Goal: Check status: Check status

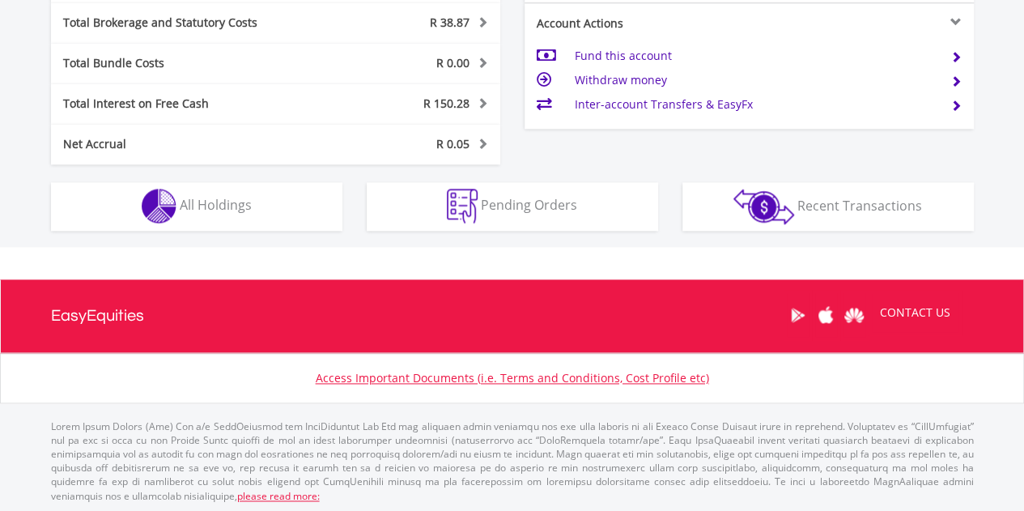
scroll to position [155, 308]
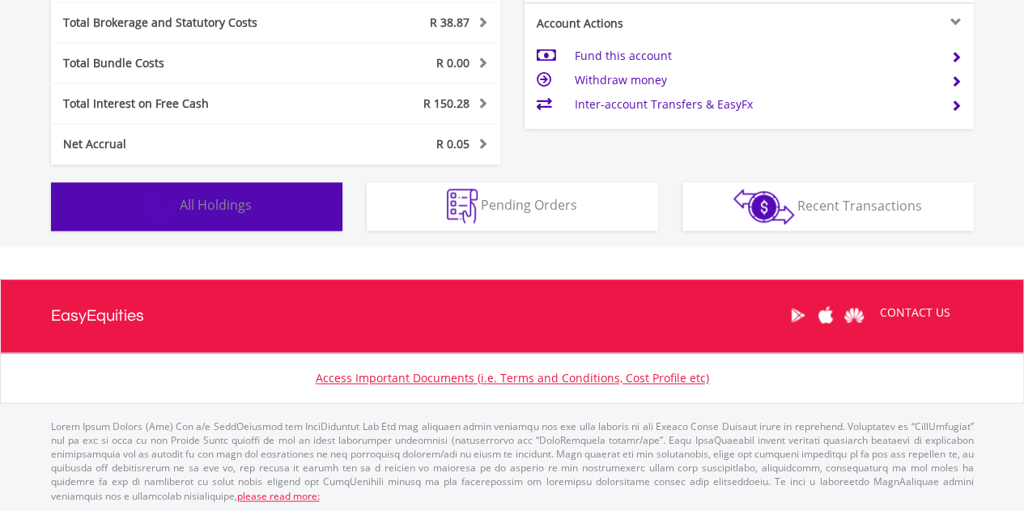
click at [275, 205] on button "Holdings All Holdings" at bounding box center [196, 206] width 291 height 49
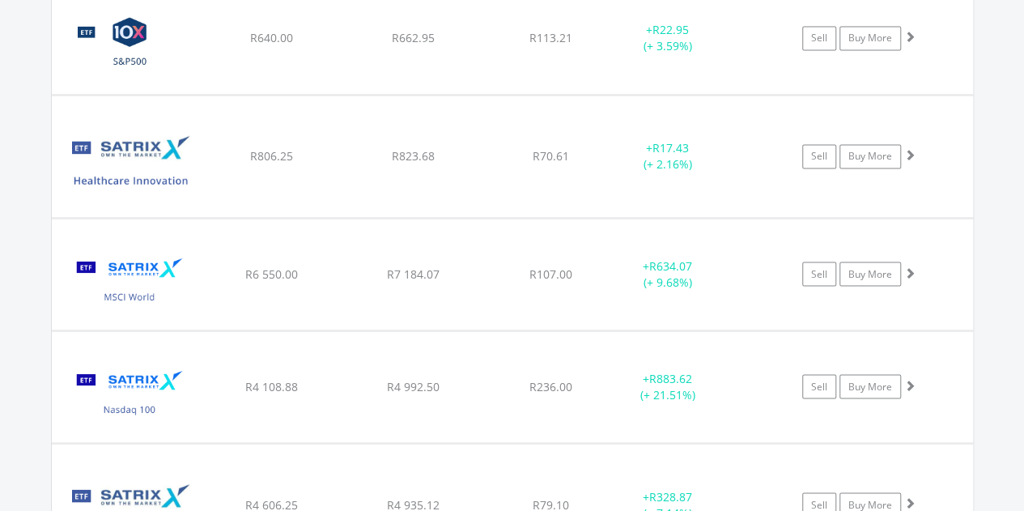
scroll to position [1442, 0]
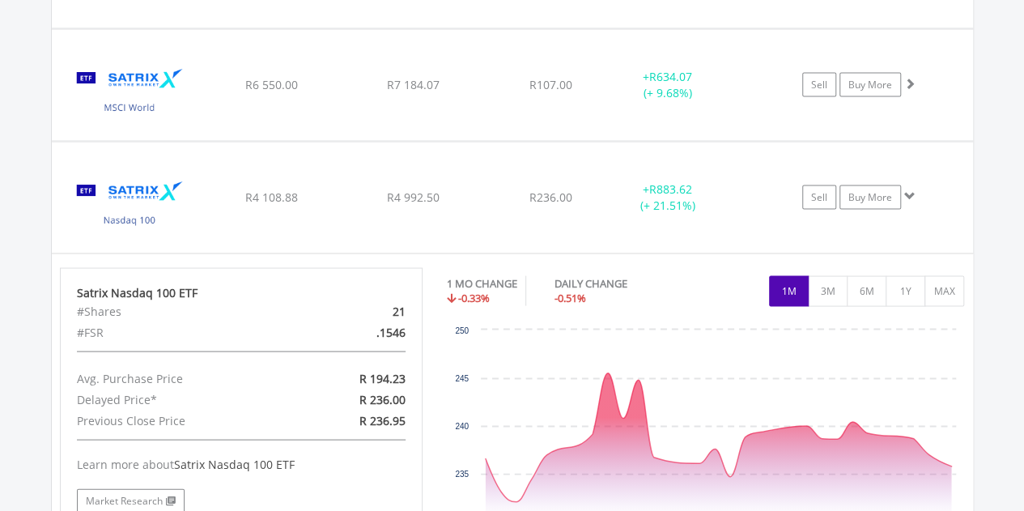
scroll to position [1523, 0]
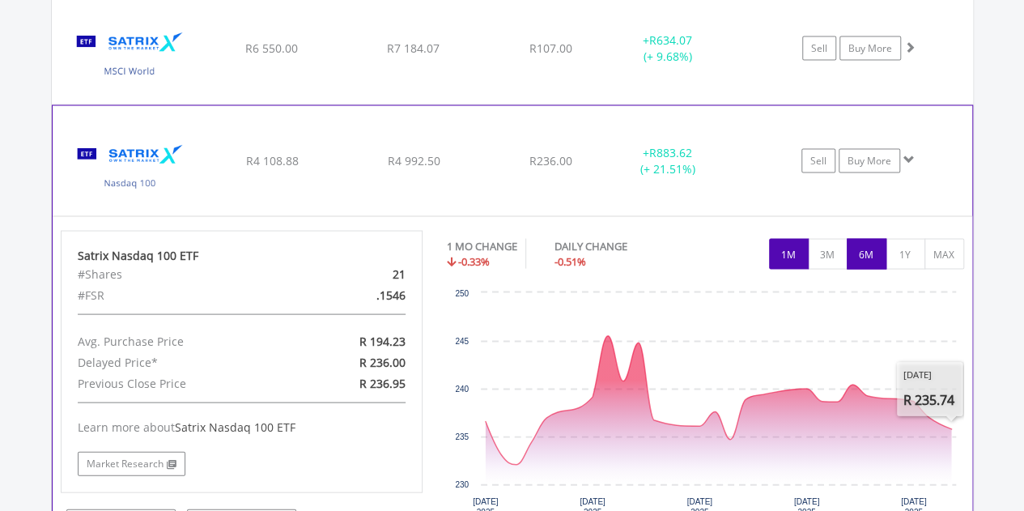
click at [862, 255] on button "6M" at bounding box center [867, 253] width 40 height 31
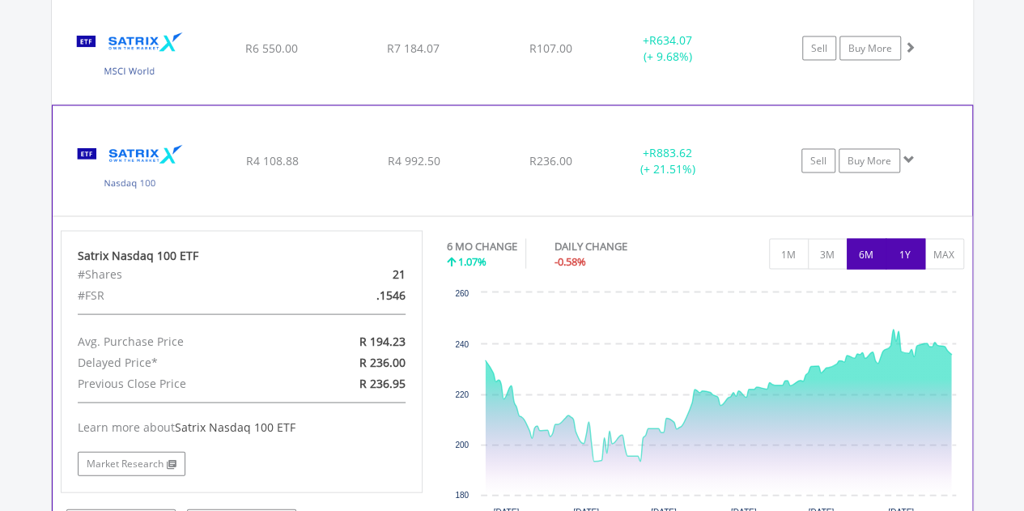
click at [916, 255] on button "1Y" at bounding box center [906, 253] width 40 height 31
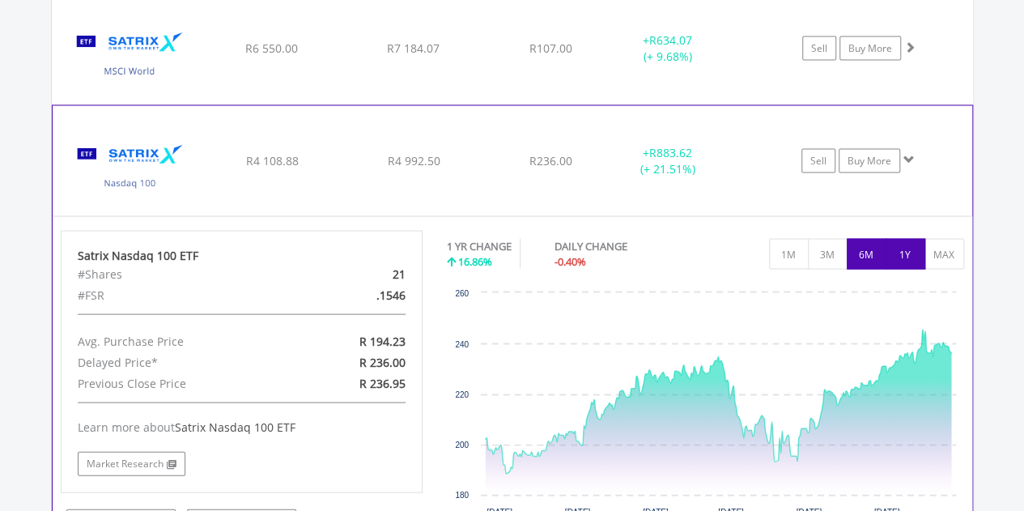
click at [867, 249] on button "6M" at bounding box center [867, 253] width 40 height 31
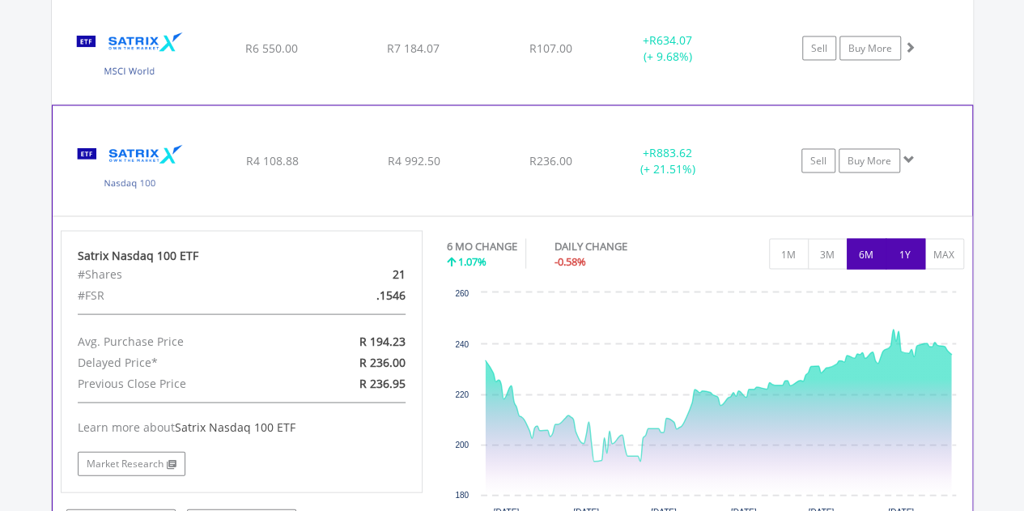
click at [907, 250] on button "1Y" at bounding box center [906, 253] width 40 height 31
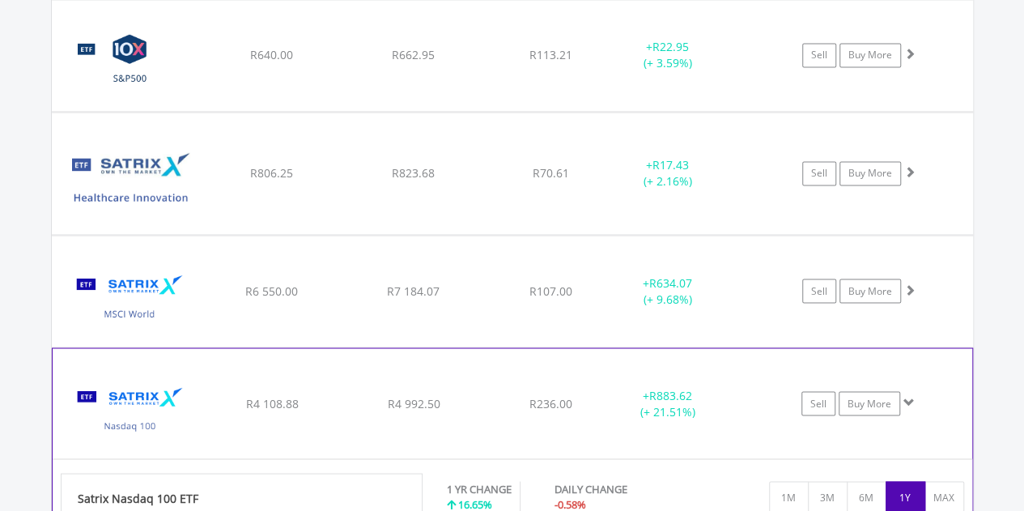
scroll to position [1281, 0]
click at [571, 111] on div "﻿ Satrix Healthcare Innovation ETF R806.25 R823.68 R70.61 + R17.43 (+ 2.16%) Se…" at bounding box center [512, 55] width 921 height 111
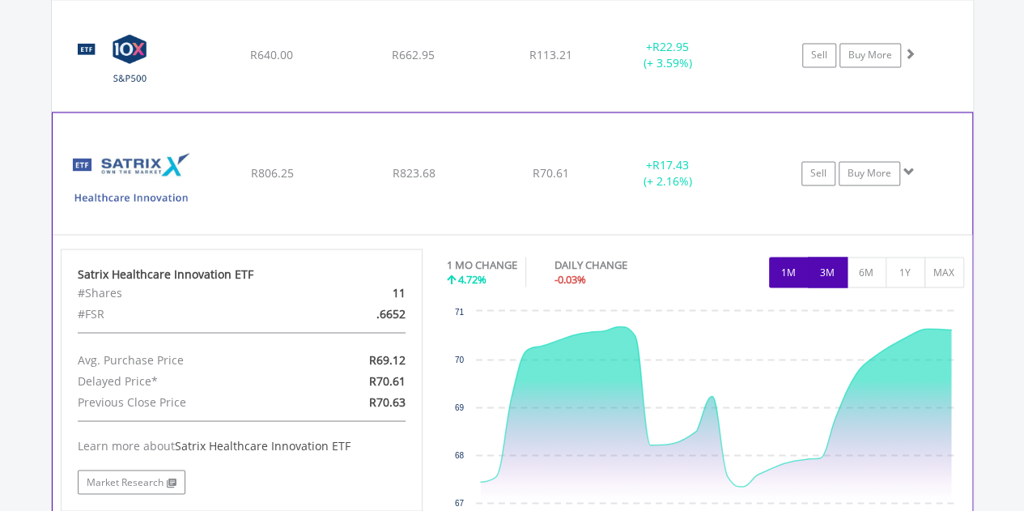
click at [845, 282] on button "3M" at bounding box center [828, 272] width 40 height 31
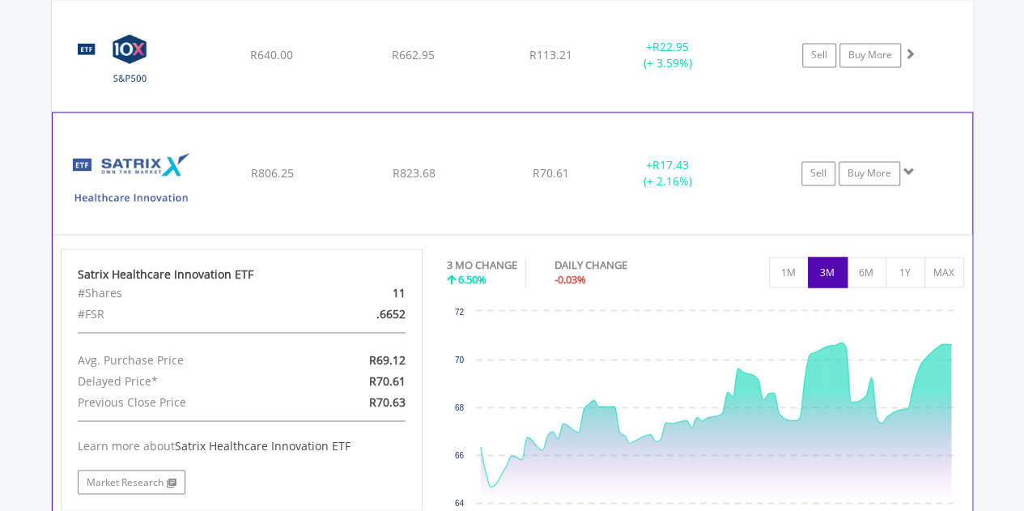
click at [808, 276] on button "3M" at bounding box center [828, 272] width 40 height 31
click at [843, 268] on button "3M" at bounding box center [828, 272] width 40 height 31
click at [795, 281] on button "1M" at bounding box center [789, 272] width 40 height 31
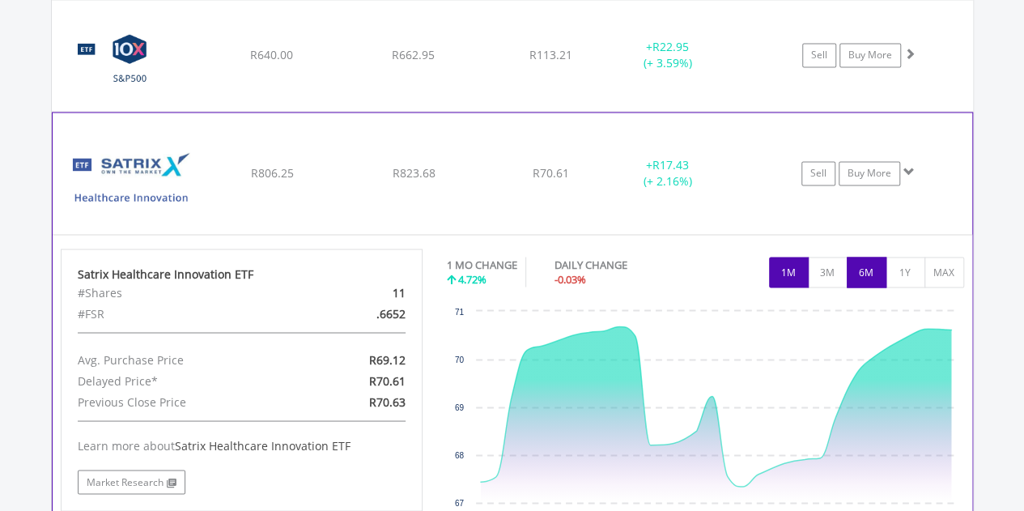
click at [876, 278] on button "6M" at bounding box center [867, 272] width 40 height 31
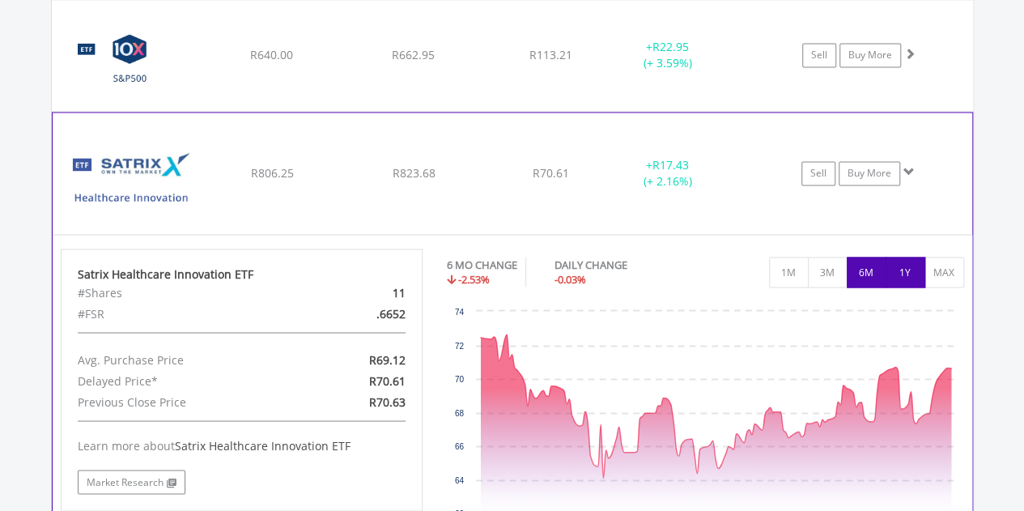
click at [902, 278] on button "1Y" at bounding box center [906, 272] width 40 height 31
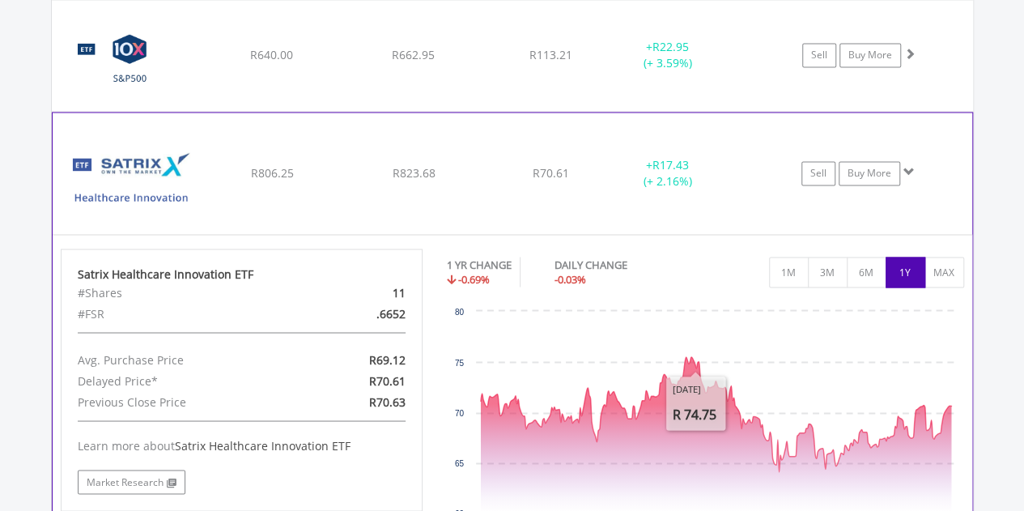
scroll to position [1038, 0]
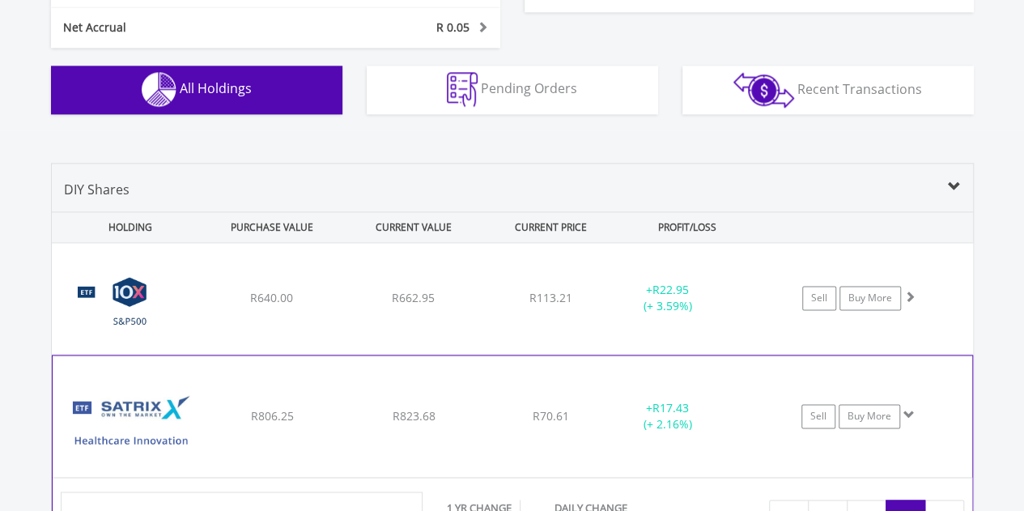
click at [739, 354] on div "﻿ Satrix Healthcare Innovation ETF R806.25 R823.68 R70.61 + R17.43 (+ 2.16%) Se…" at bounding box center [512, 298] width 921 height 111
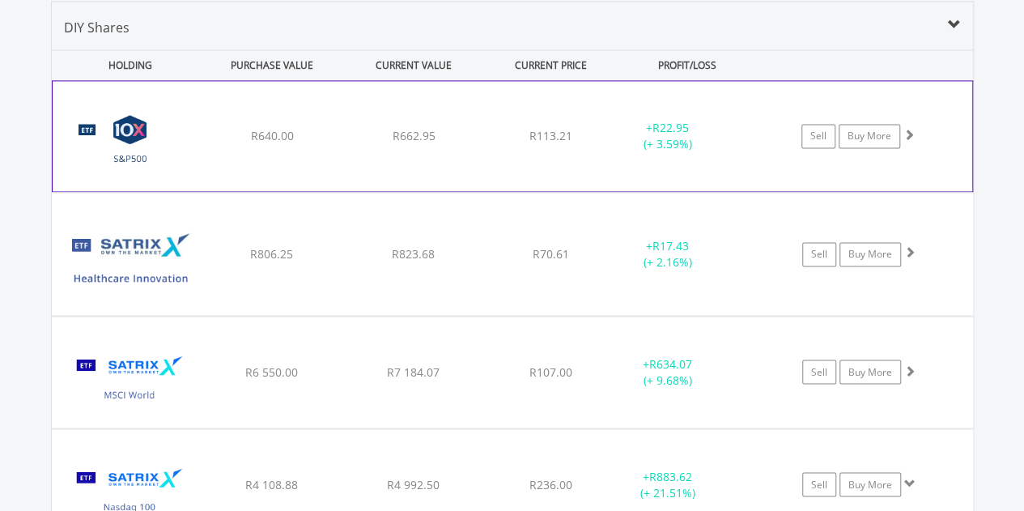
click at [769, 173] on div "﻿ 10X S&P 500 Exchange Traded Fund R640.00 R662.95 R113.21 + R22.95 (+ 3.59%) S…" at bounding box center [513, 136] width 920 height 110
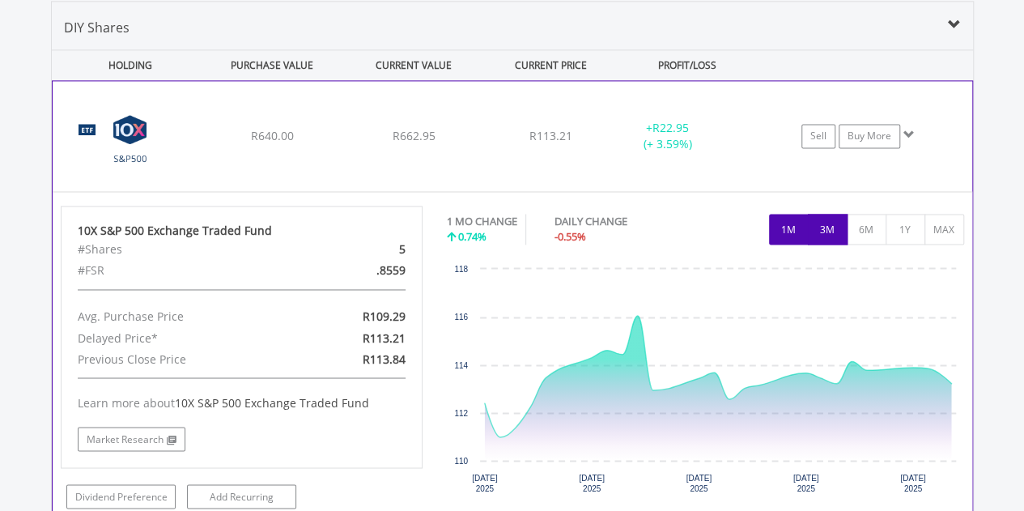
click at [826, 234] on button "3M" at bounding box center [828, 229] width 40 height 31
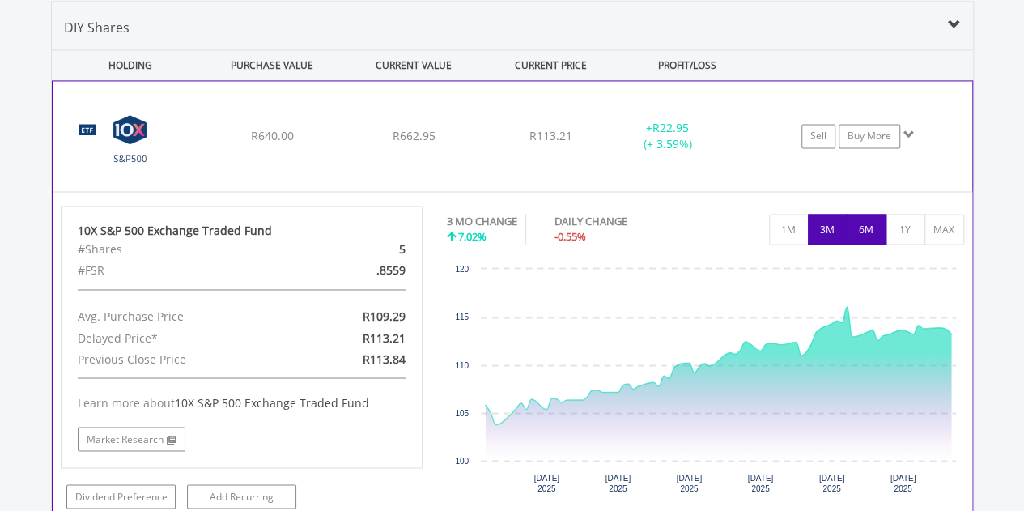
click at [877, 227] on button "6M" at bounding box center [867, 229] width 40 height 31
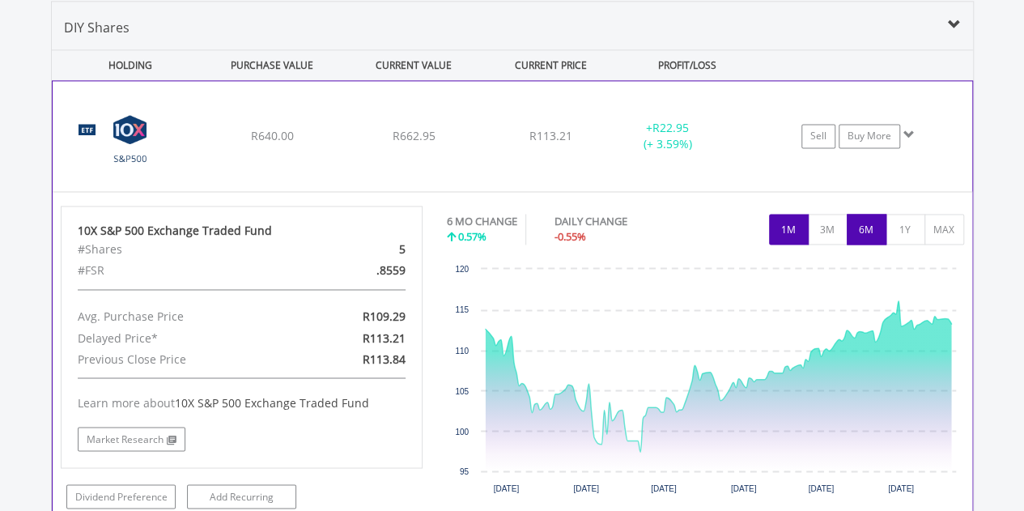
click at [796, 231] on button "1M" at bounding box center [789, 229] width 40 height 31
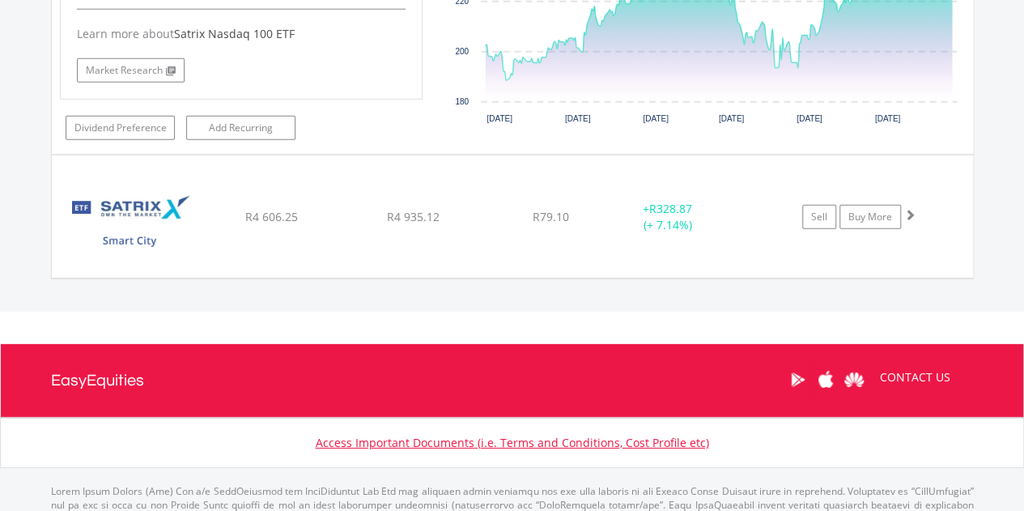
scroll to position [2304, 0]
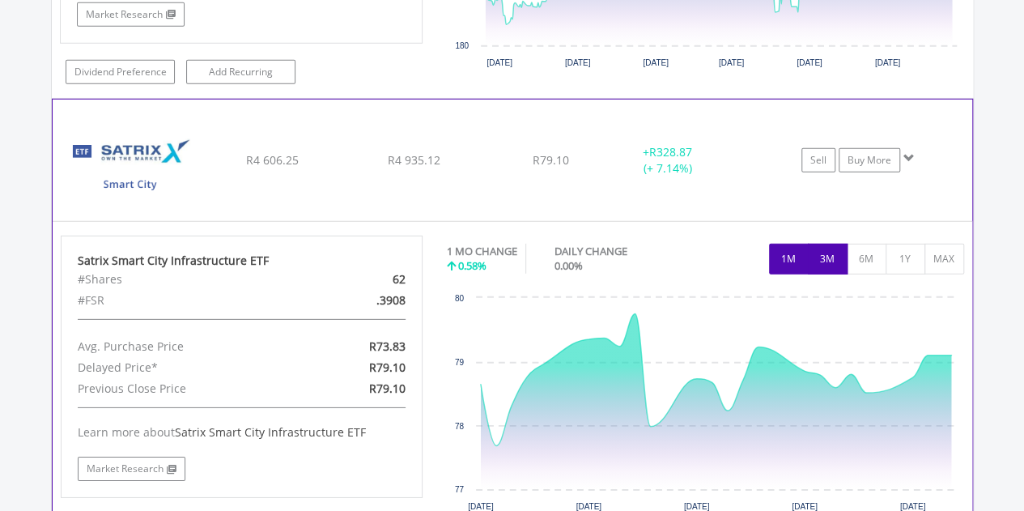
click at [822, 265] on button "3M" at bounding box center [828, 259] width 40 height 31
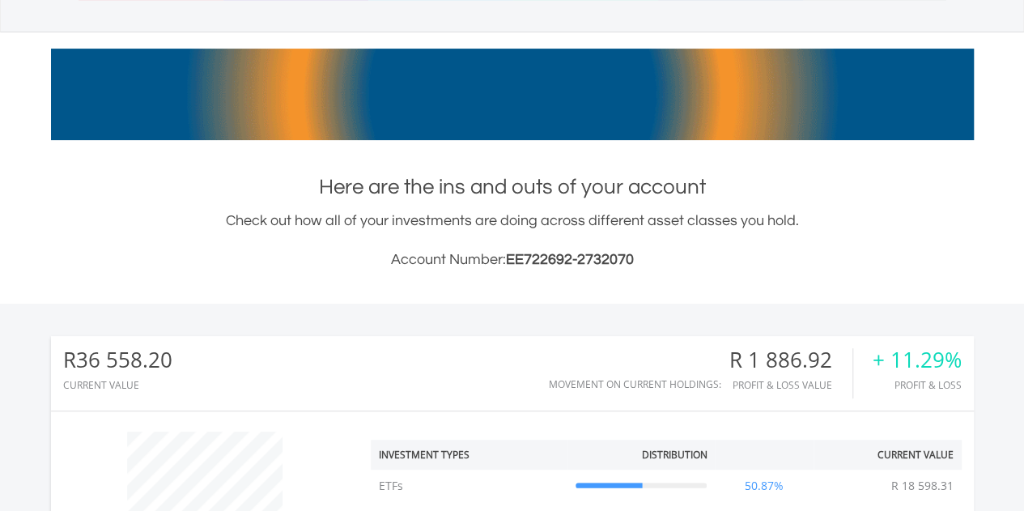
scroll to position [0, 0]
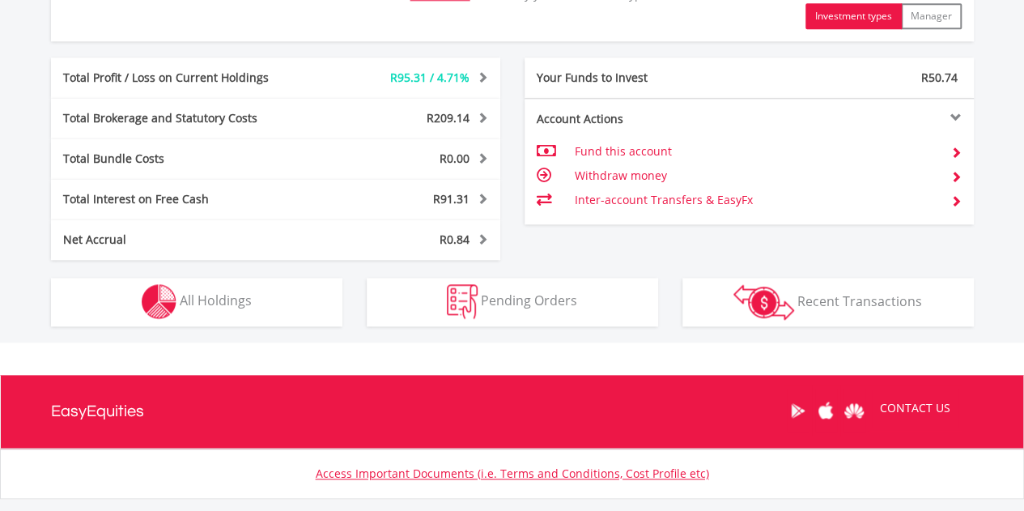
scroll to position [921, 0]
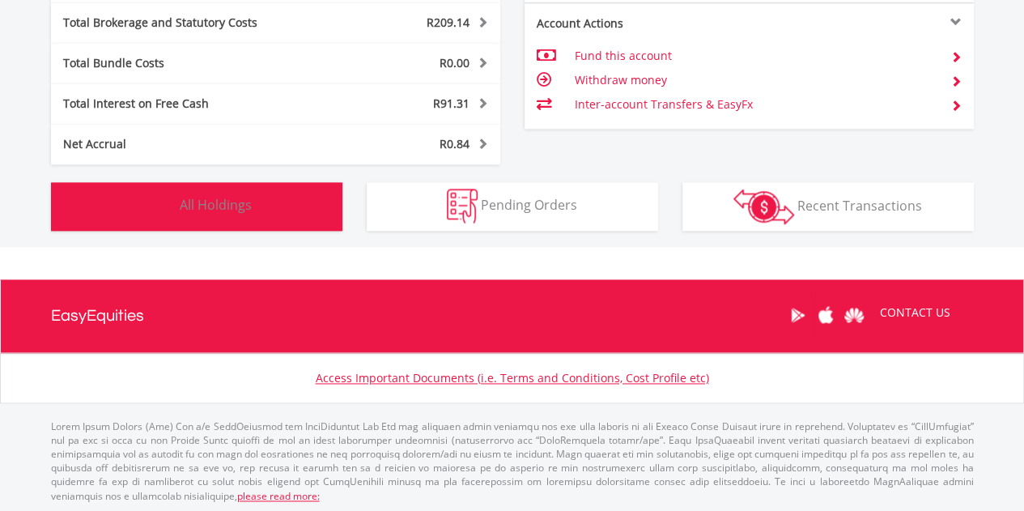
click at [189, 213] on button "Holdings All Holdings" at bounding box center [196, 206] width 291 height 49
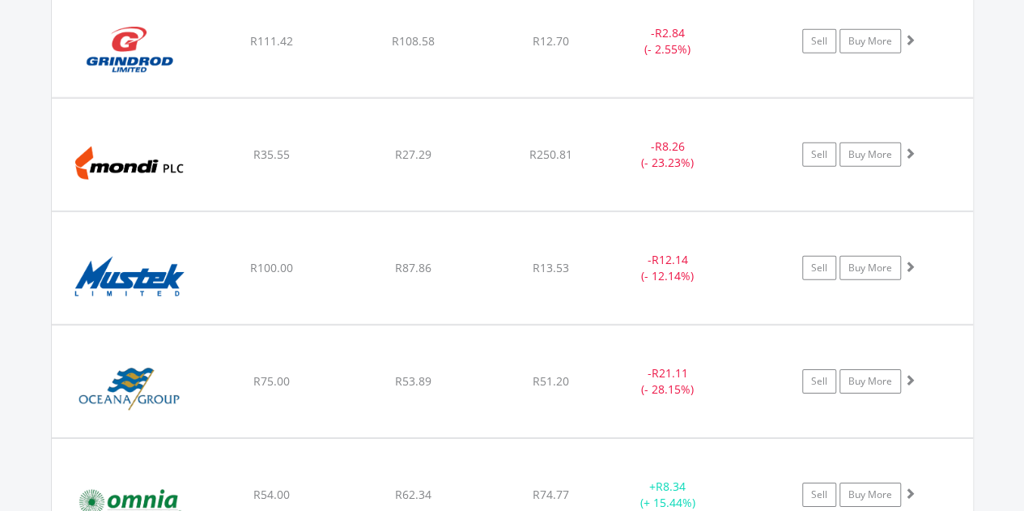
scroll to position [2164, 0]
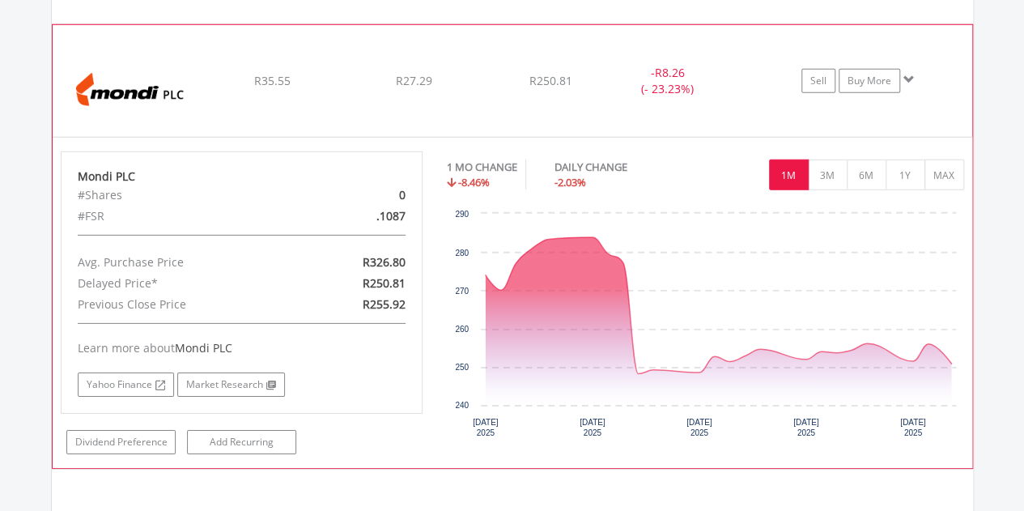
scroll to position [2406, 0]
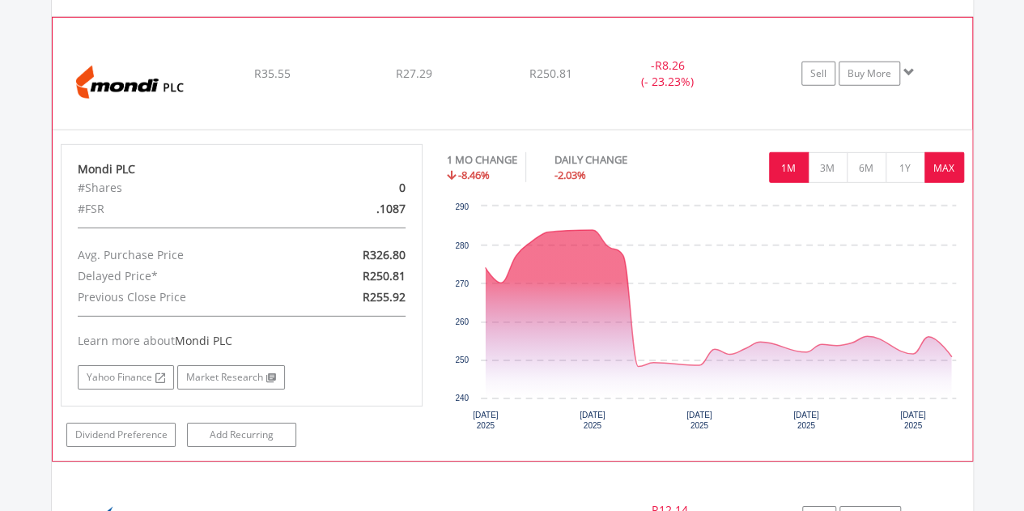
click at [948, 163] on button "MAX" at bounding box center [944, 167] width 40 height 31
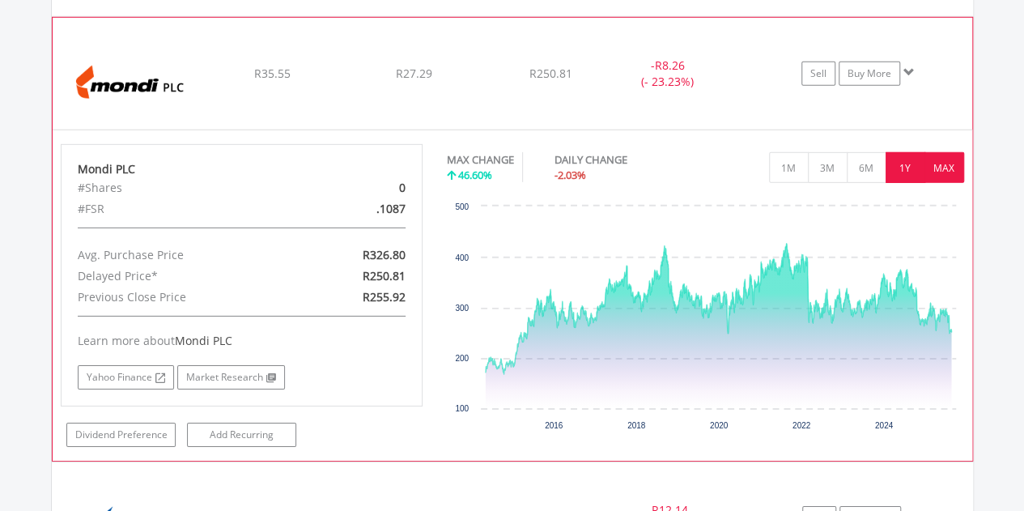
click at [904, 156] on button "1Y" at bounding box center [906, 167] width 40 height 31
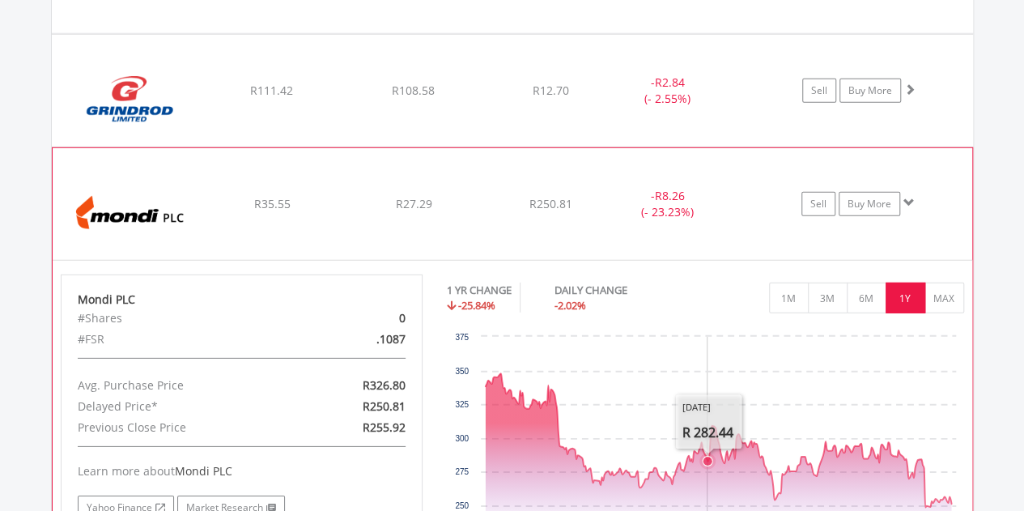
scroll to position [2164, 0]
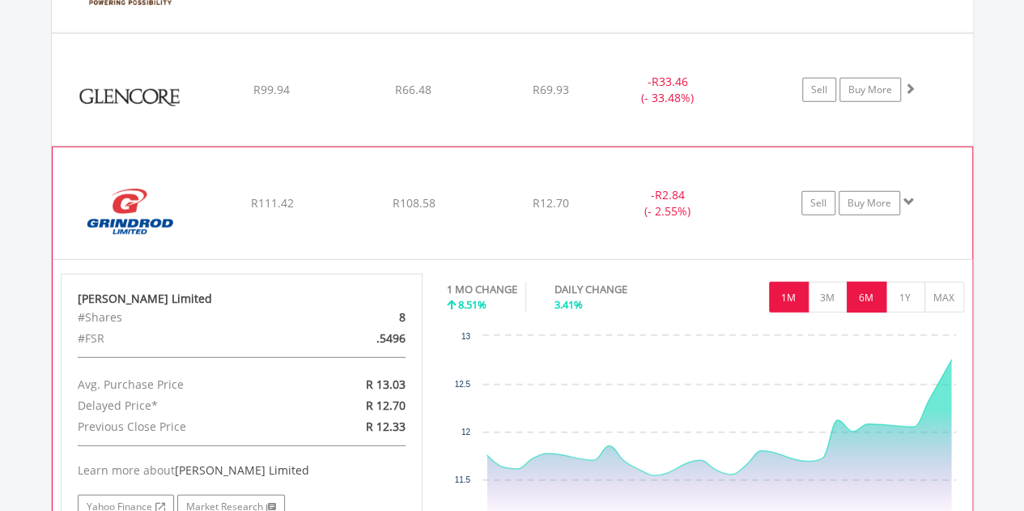
click at [868, 297] on button "6M" at bounding box center [867, 297] width 40 height 31
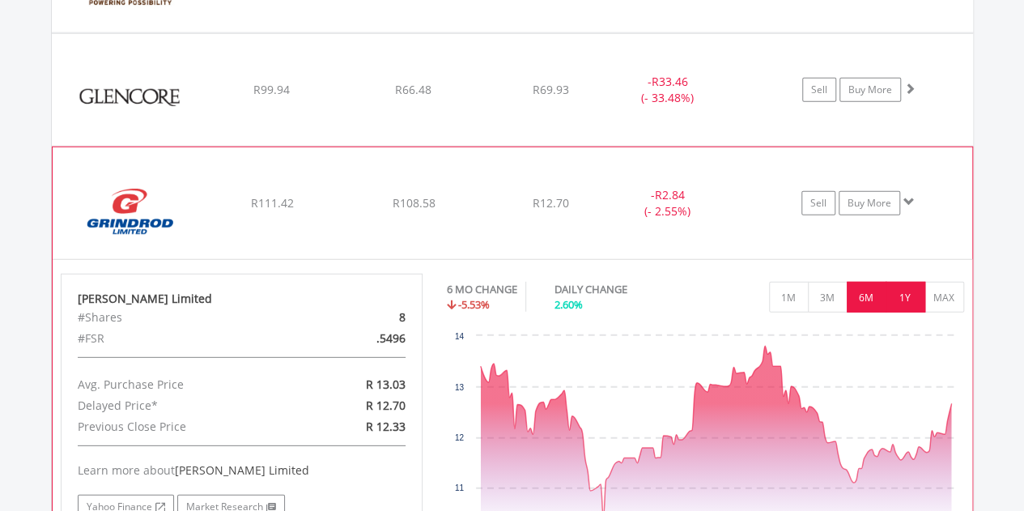
click at [895, 282] on button "1Y" at bounding box center [906, 297] width 40 height 31
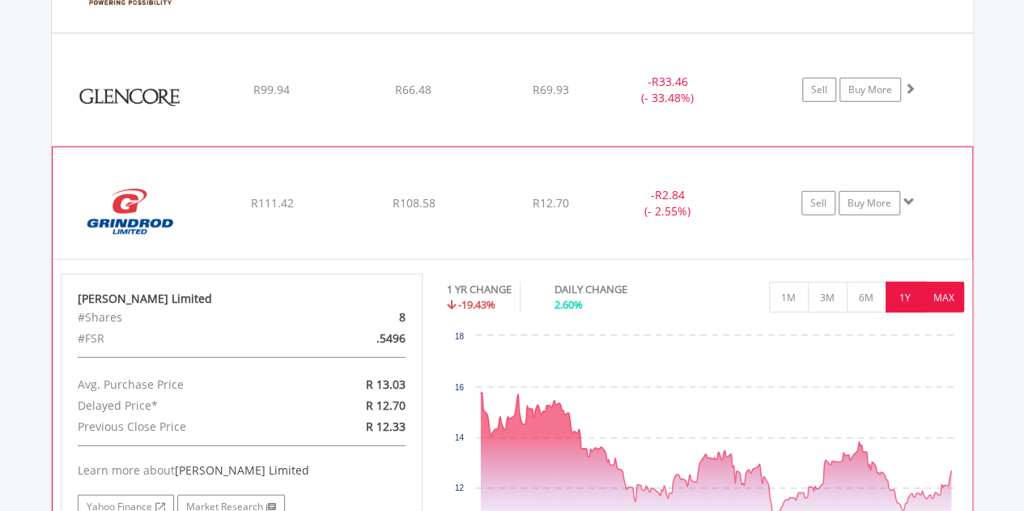
click at [950, 290] on button "MAX" at bounding box center [944, 297] width 40 height 31
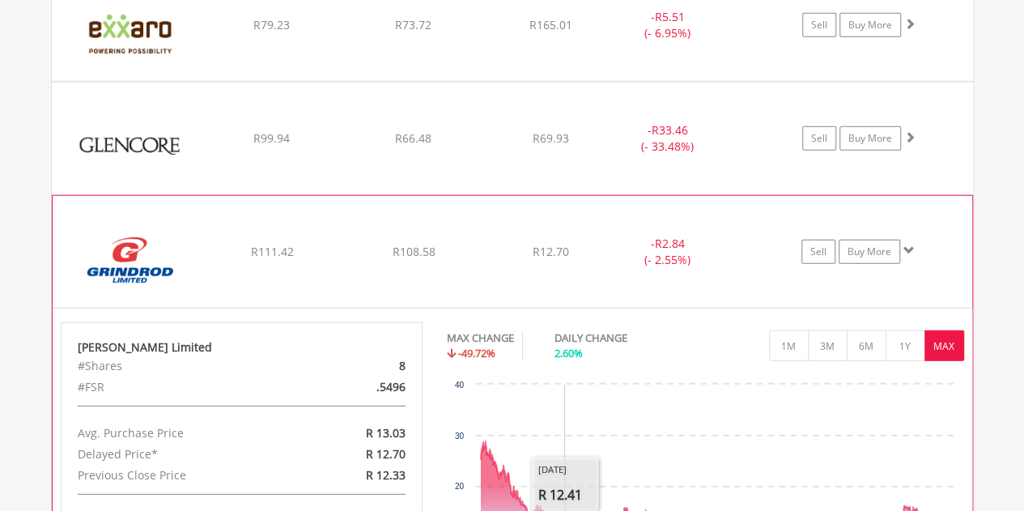
scroll to position [2083, 0]
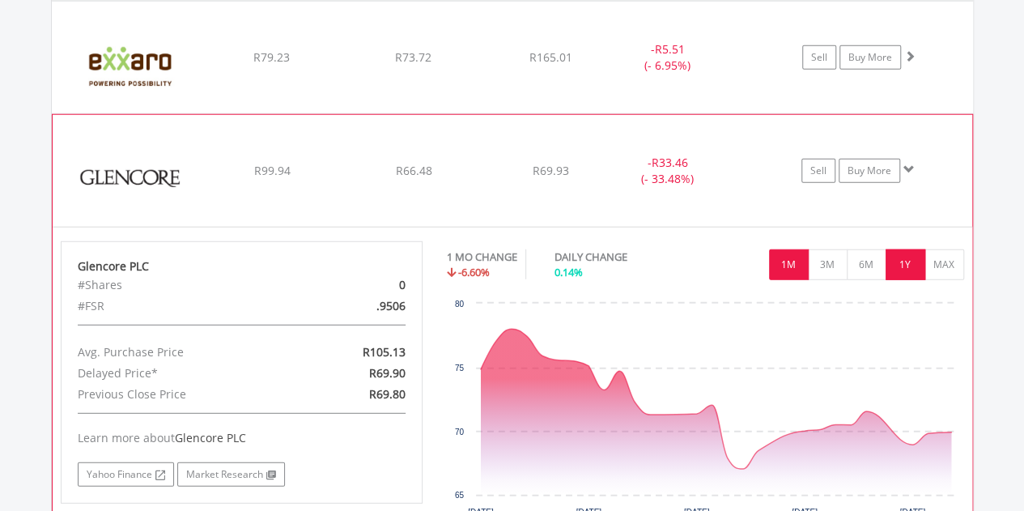
click at [913, 264] on button "1Y" at bounding box center [906, 264] width 40 height 31
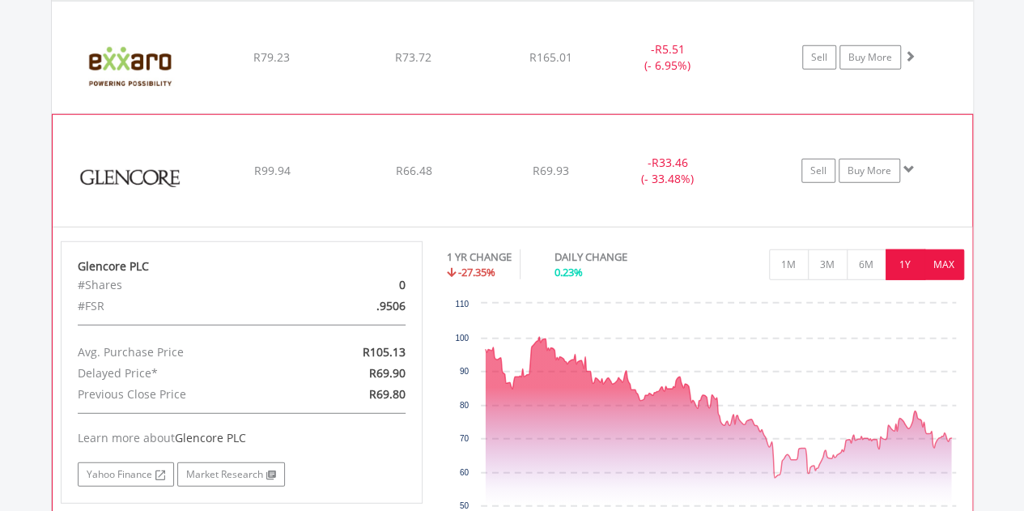
click at [938, 257] on button "MAX" at bounding box center [944, 264] width 40 height 31
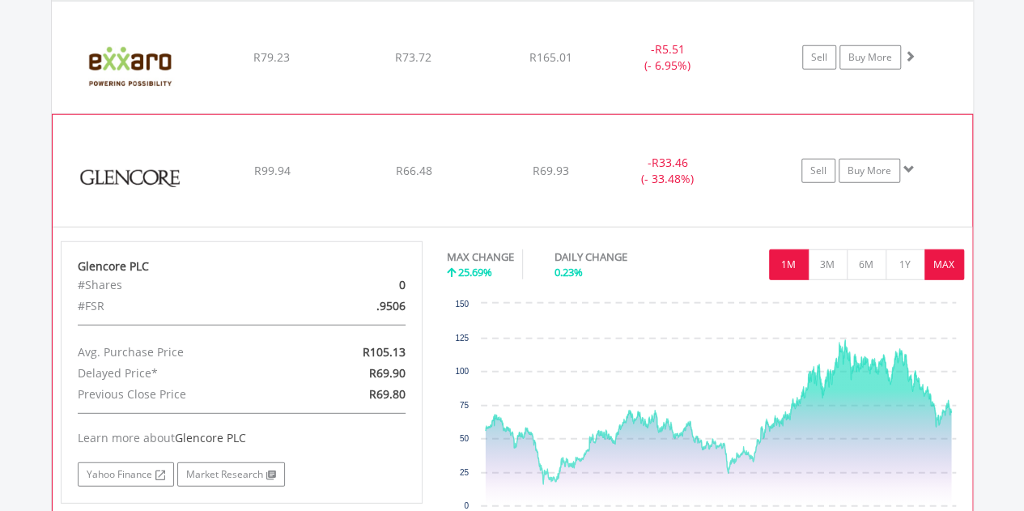
click at [776, 260] on button "1M" at bounding box center [789, 264] width 40 height 31
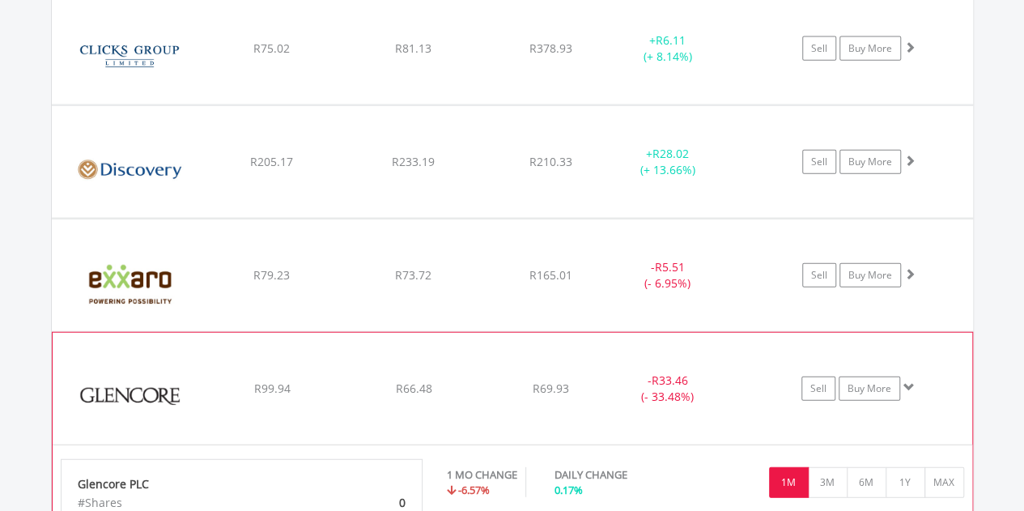
scroll to position [1840, 0]
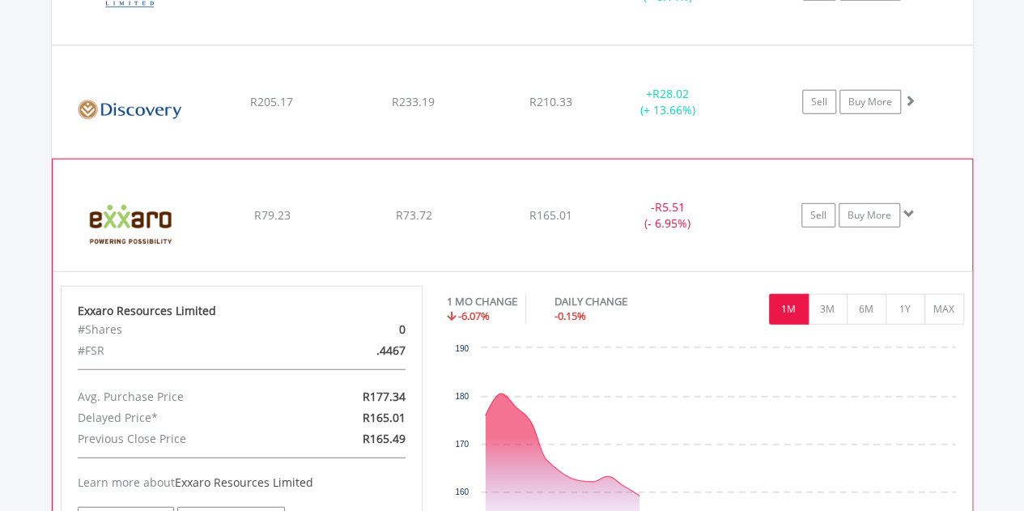
scroll to position [2083, 0]
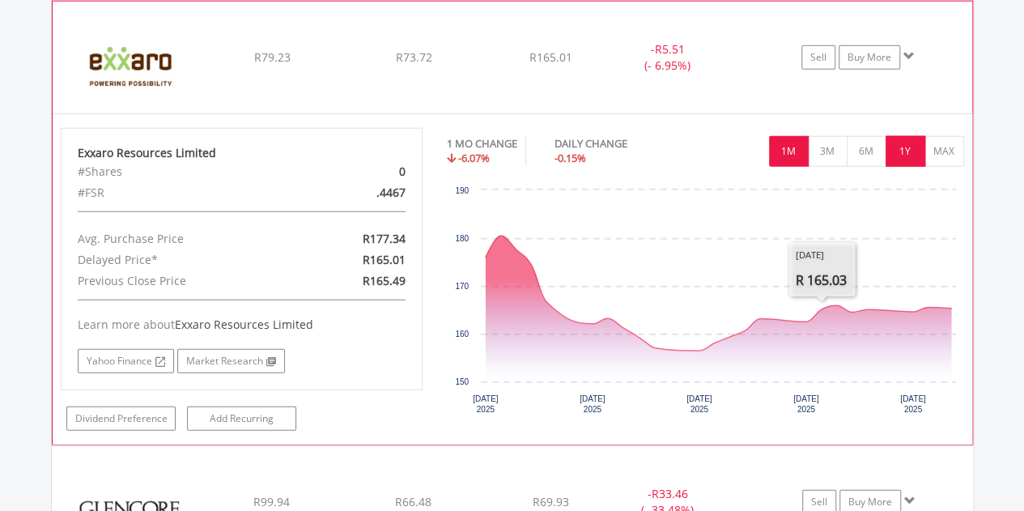
click at [900, 159] on button "1Y" at bounding box center [906, 151] width 40 height 31
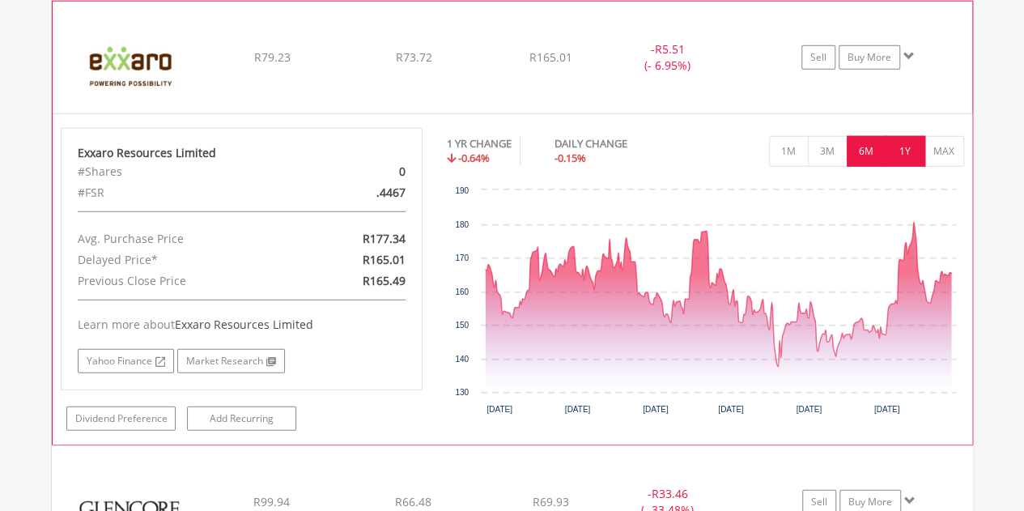
click at [875, 151] on button "6M" at bounding box center [867, 151] width 40 height 31
